Goal: Find specific page/section: Find specific page/section

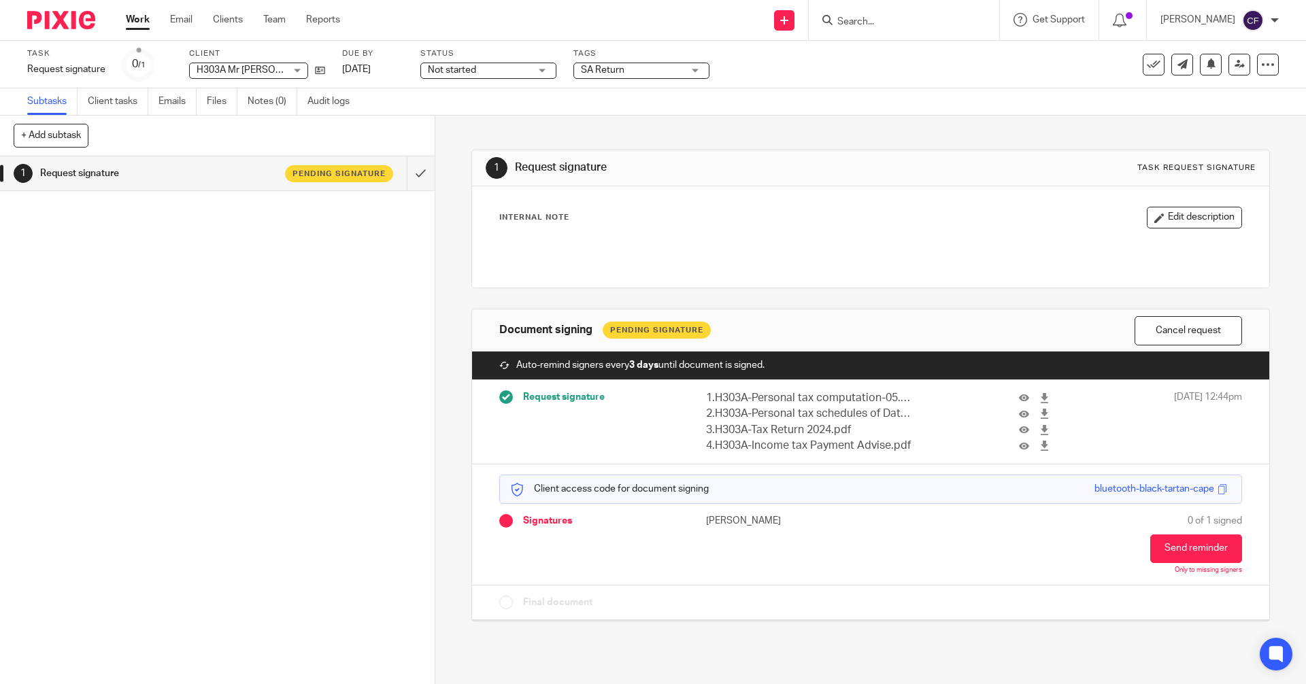
click at [904, 21] on input "Search" at bounding box center [897, 22] width 122 height 12
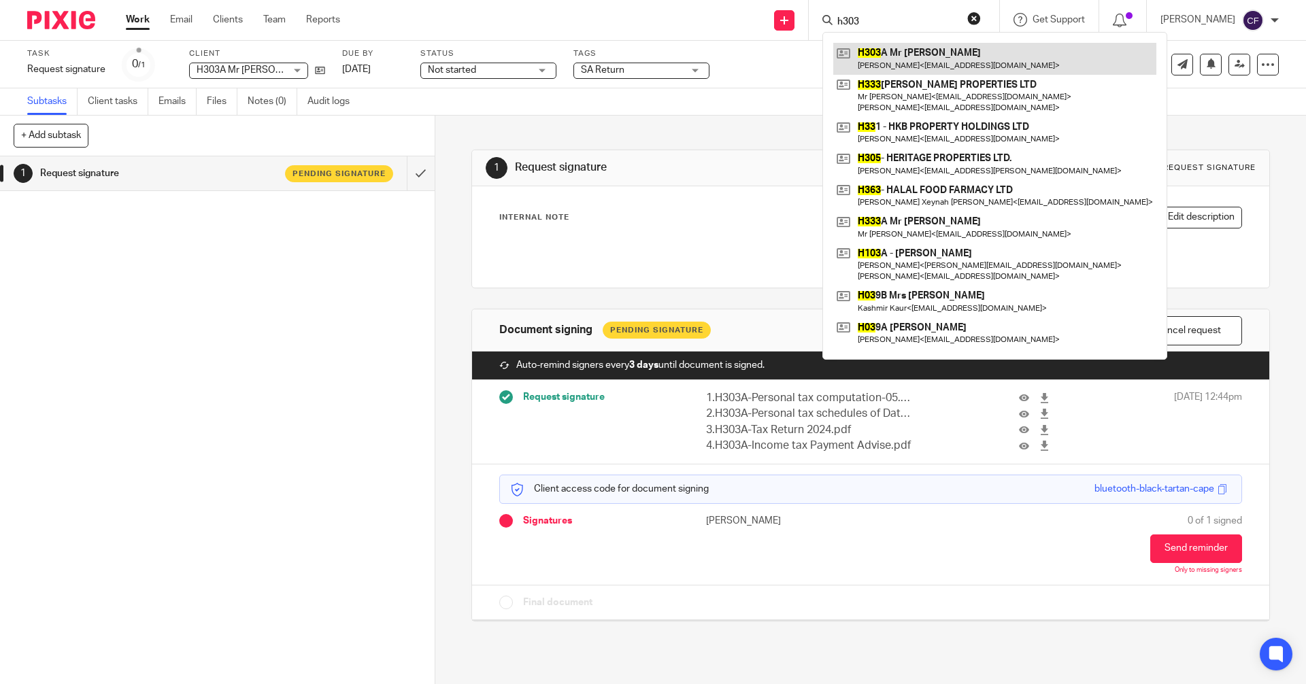
type input "h303"
click at [902, 56] on link at bounding box center [994, 58] width 323 height 31
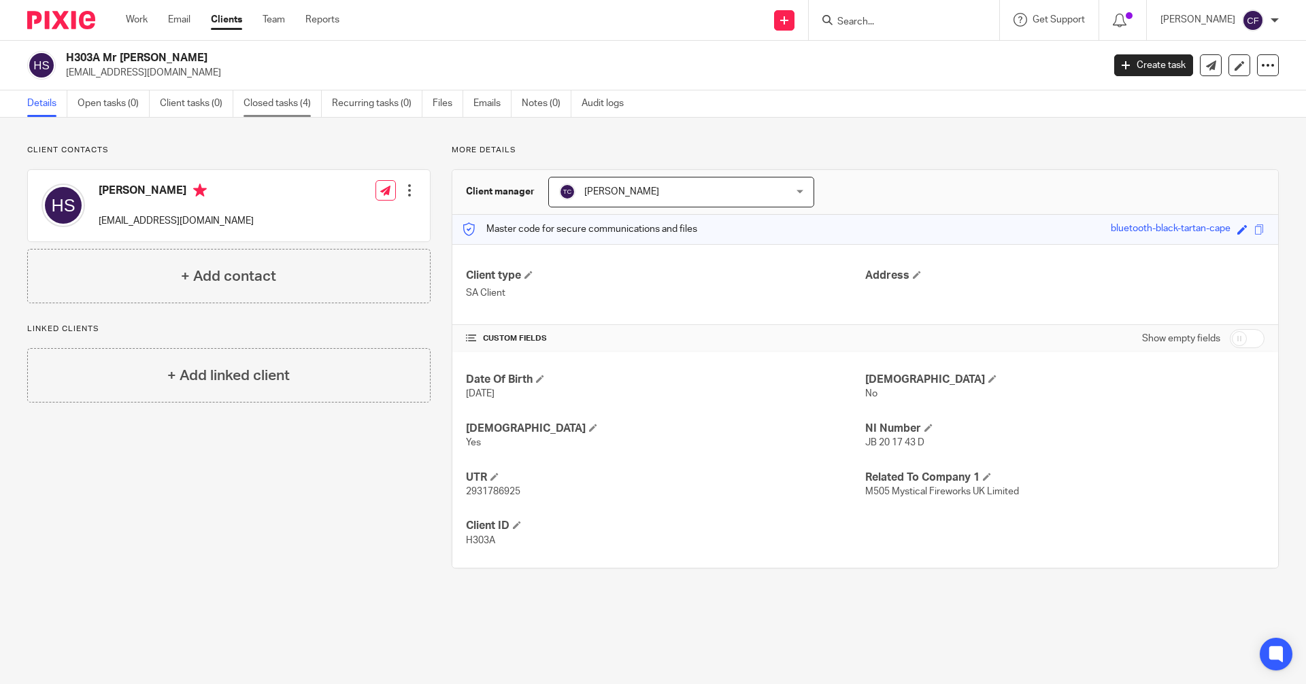
drag, startPoint x: 278, startPoint y: 100, endPoint x: 276, endPoint y: 116, distance: 15.8
click at [278, 100] on link "Closed tasks (4)" at bounding box center [282, 103] width 78 height 27
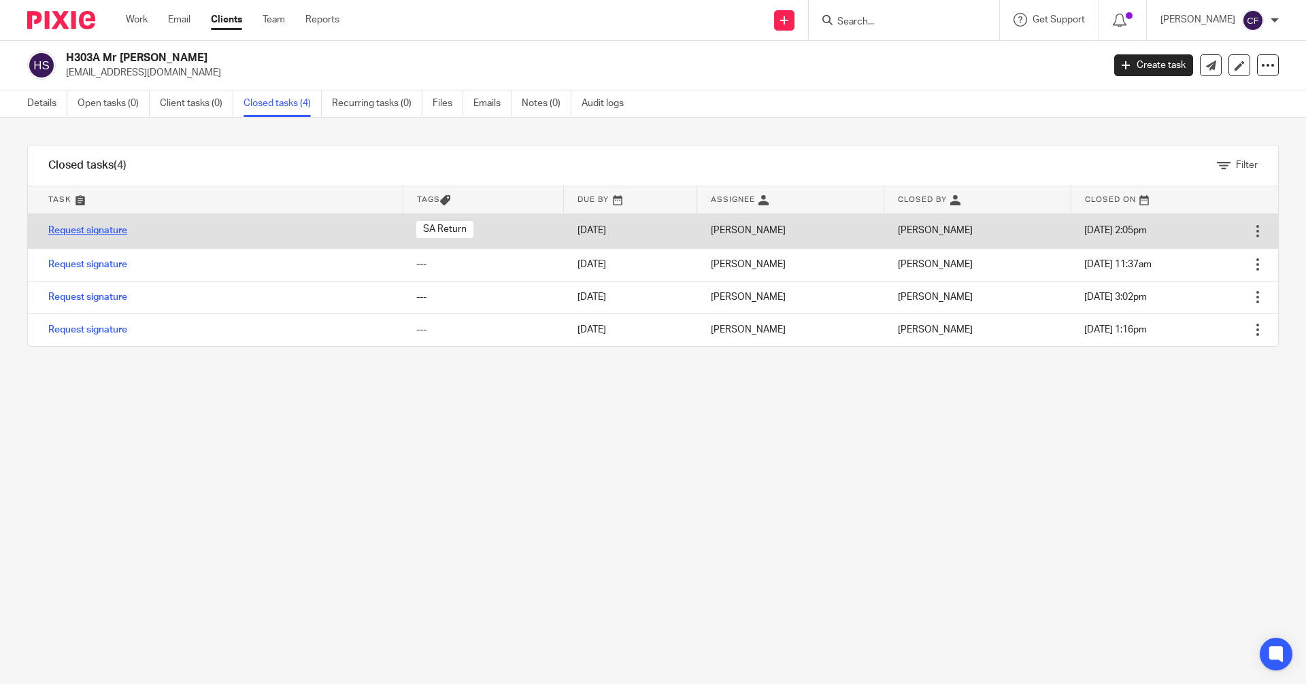
click at [103, 227] on link "Request signature" at bounding box center [87, 231] width 79 height 10
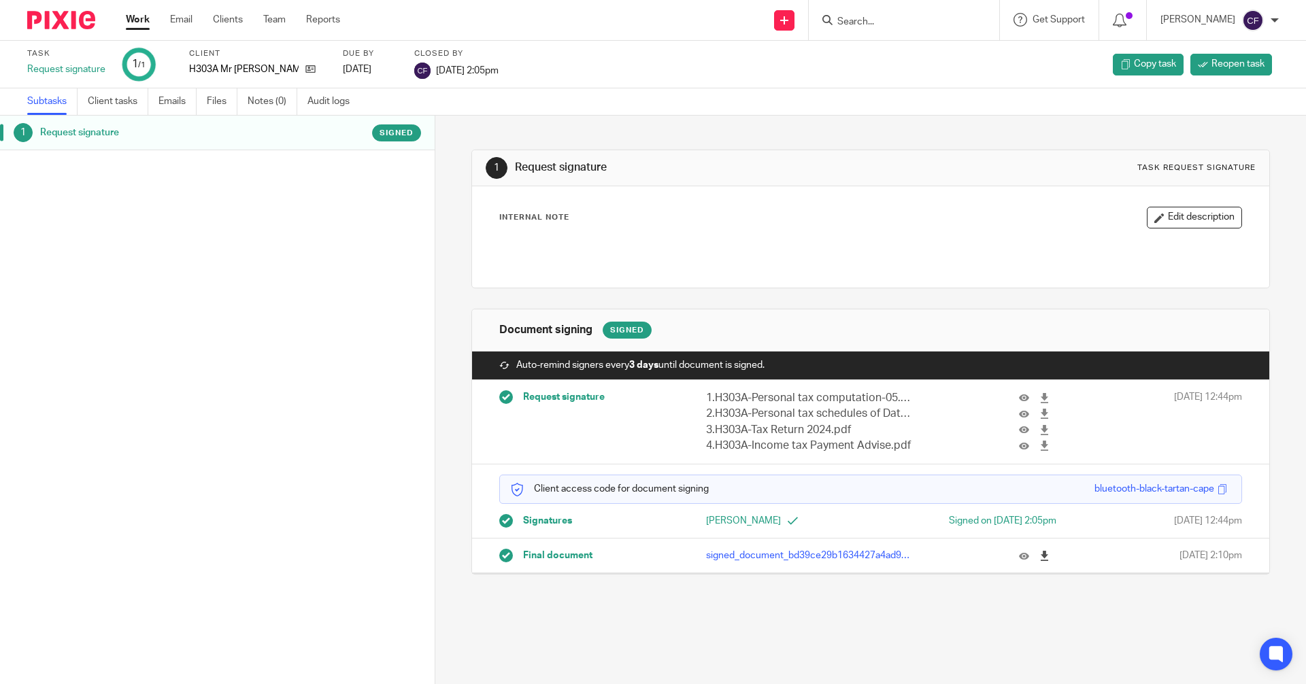
click at [1039, 556] on icon at bounding box center [1044, 556] width 10 height 10
